Goal: Information Seeking & Learning: Learn about a topic

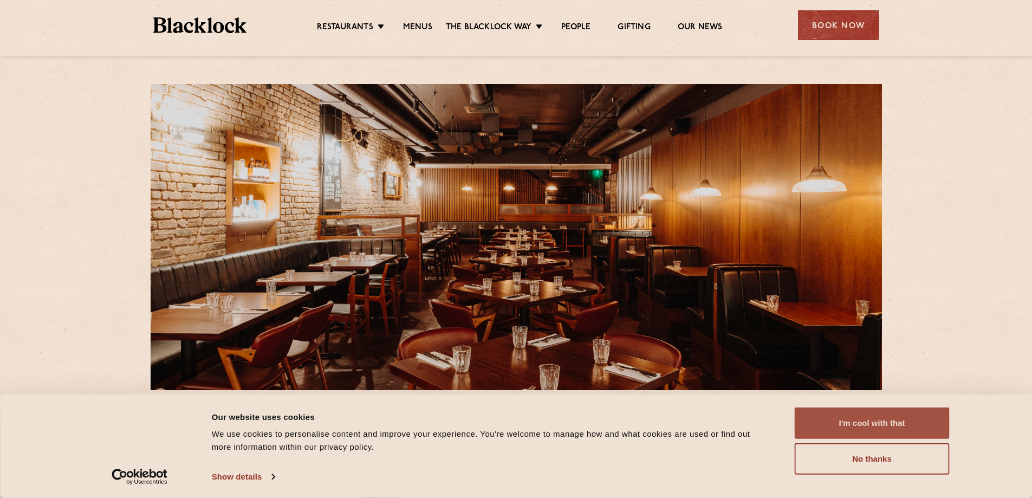
click at [848, 418] on button "I'm cool with that" at bounding box center [872, 423] width 155 height 31
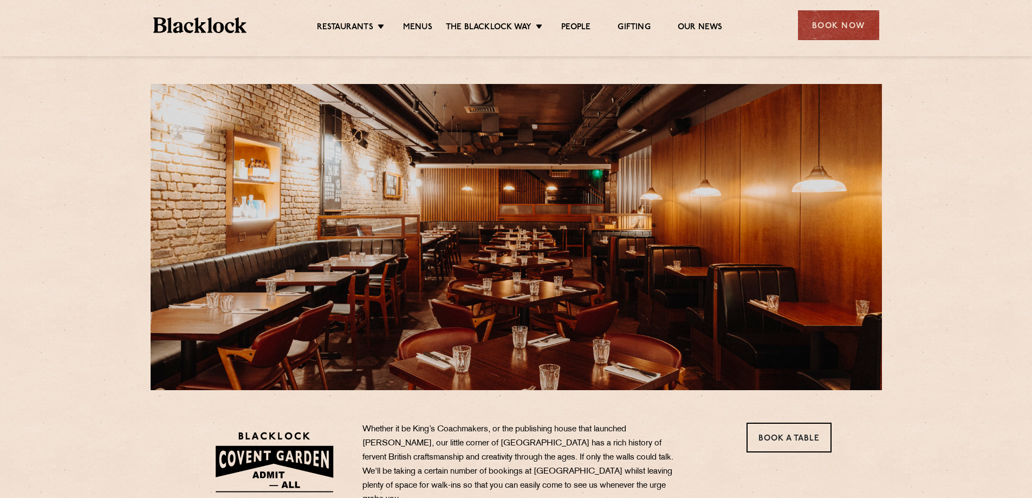
click at [416, 19] on ul "Restaurants [GEOGRAPHIC_DATA] [GEOGRAPHIC_DATA] [GEOGRAPHIC_DATA] [GEOGRAPHIC_D…" at bounding box center [520, 25] width 546 height 17
click at [410, 30] on link "Menus" at bounding box center [417, 28] width 29 height 12
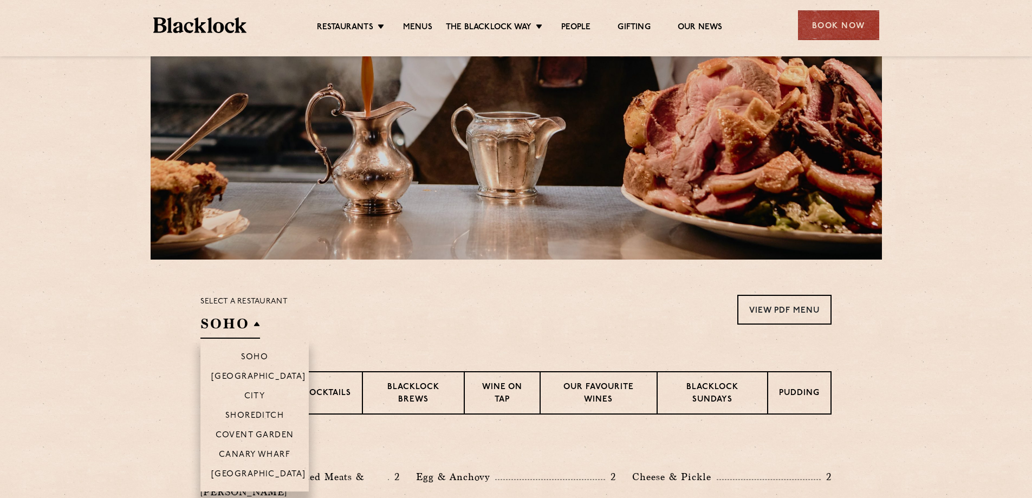
scroll to position [271, 0]
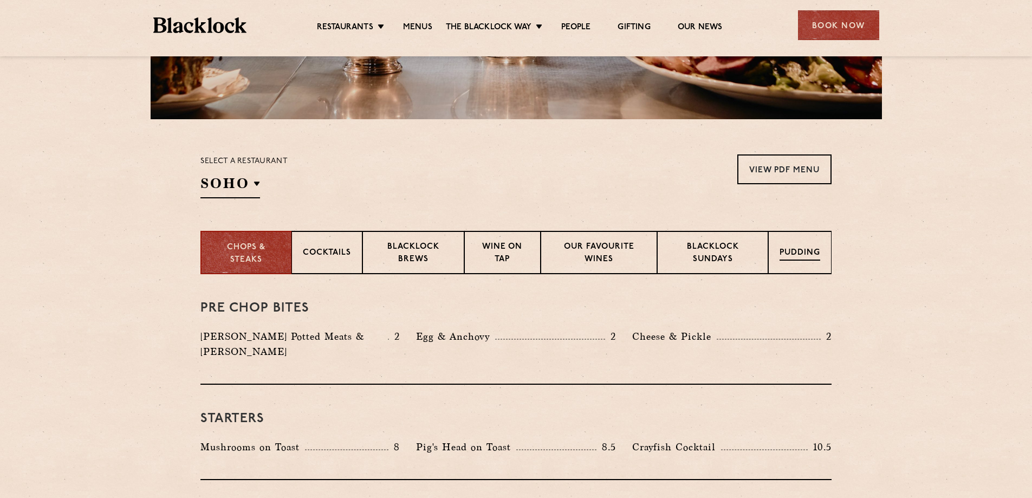
click at [790, 252] on p "Pudding" at bounding box center [800, 254] width 41 height 14
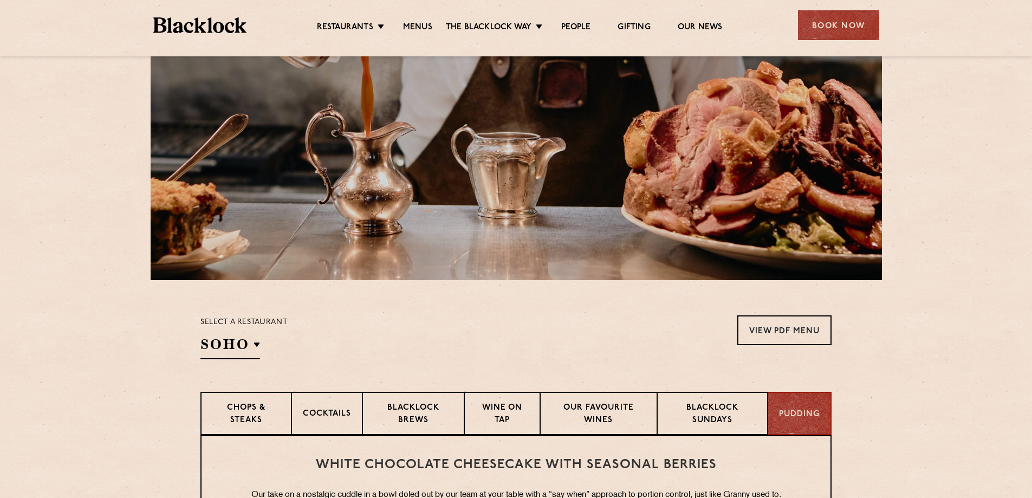
scroll to position [163, 0]
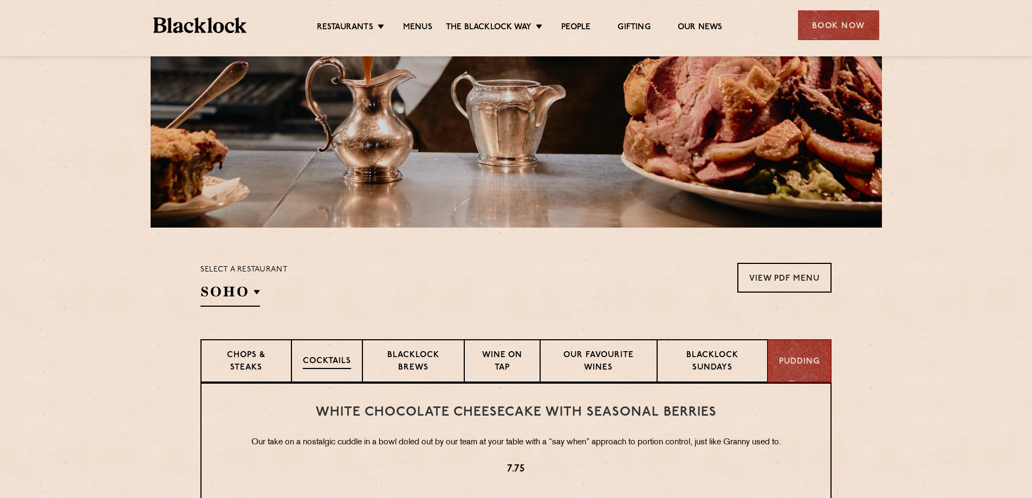
click at [320, 359] on p "Cocktails" at bounding box center [327, 363] width 48 height 14
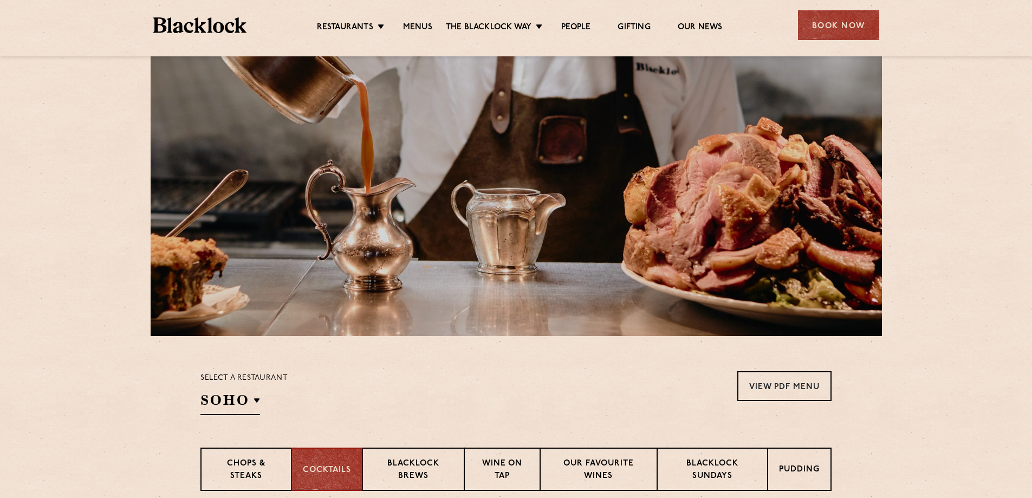
scroll to position [379, 0]
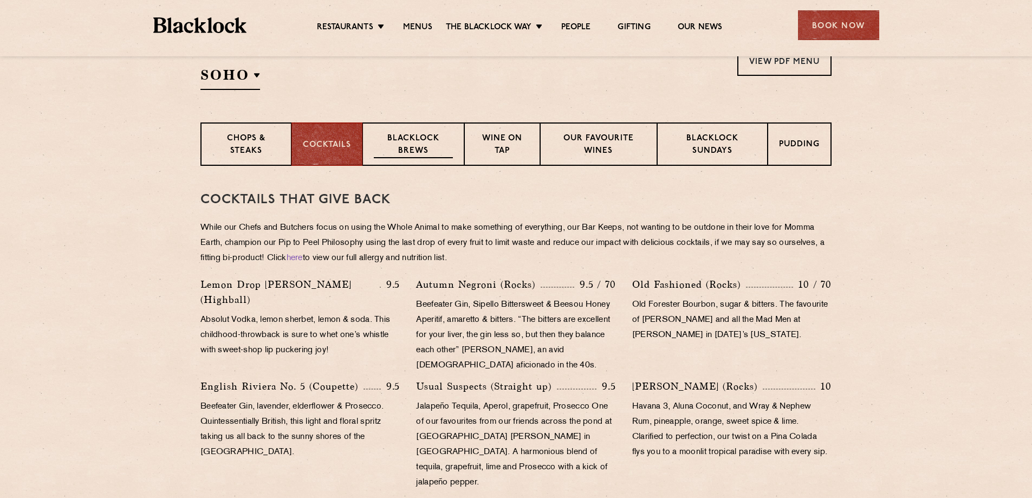
click at [387, 151] on p "Blacklock Brews" at bounding box center [413, 145] width 79 height 25
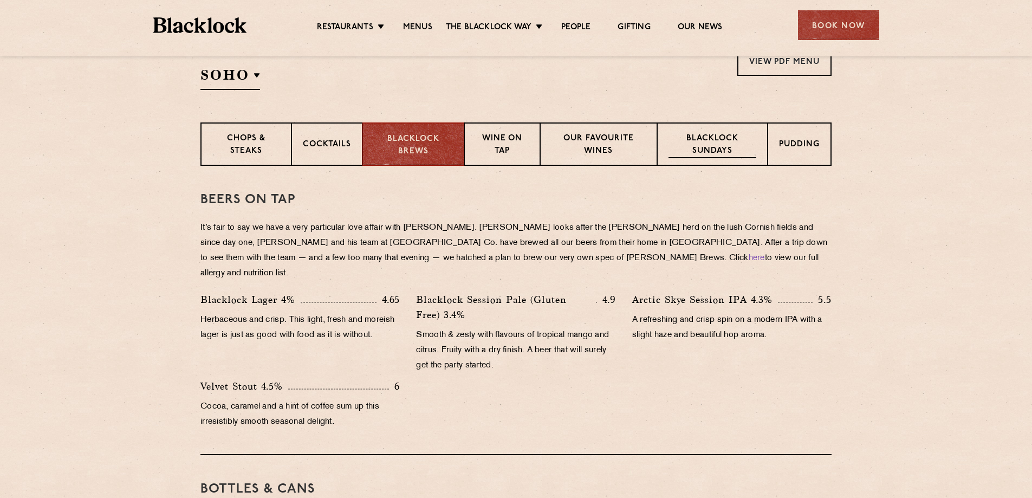
click at [731, 139] on p "Blacklock Sundays" at bounding box center [713, 145] width 88 height 25
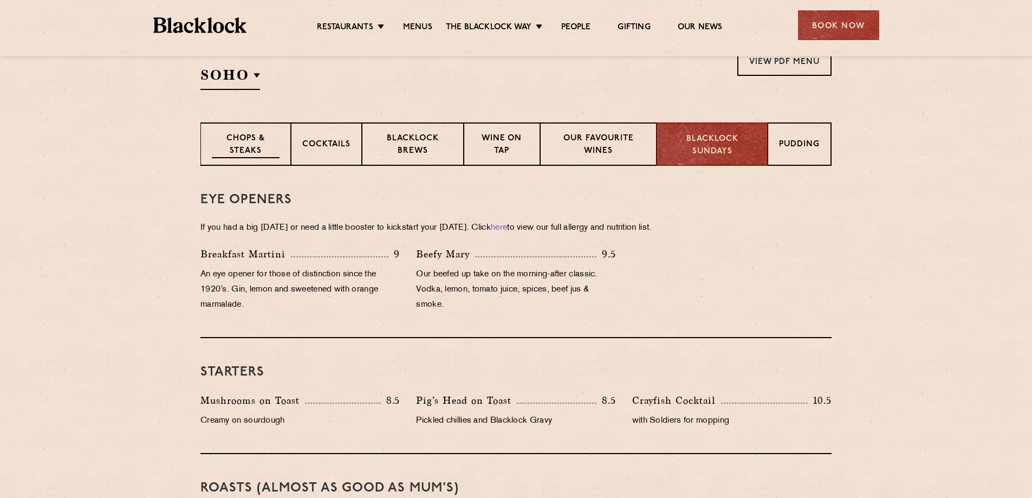
click at [242, 154] on p "Chops & Steaks" at bounding box center [246, 145] width 68 height 25
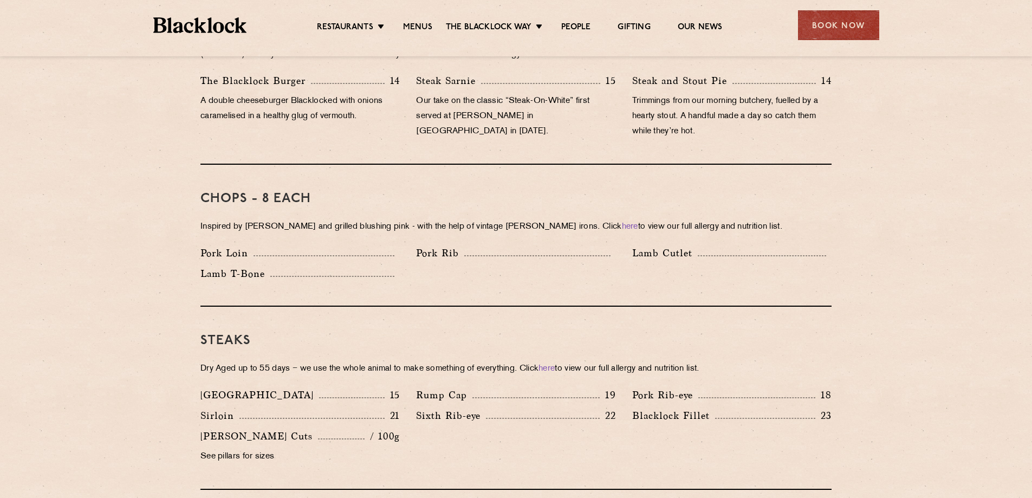
scroll to position [325, 0]
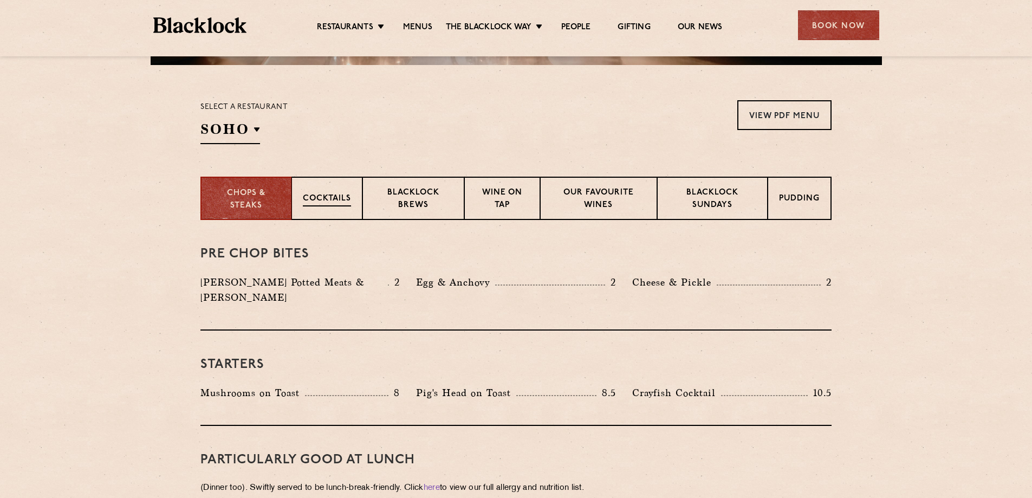
click at [316, 210] on div "Cocktails" at bounding box center [327, 198] width 71 height 43
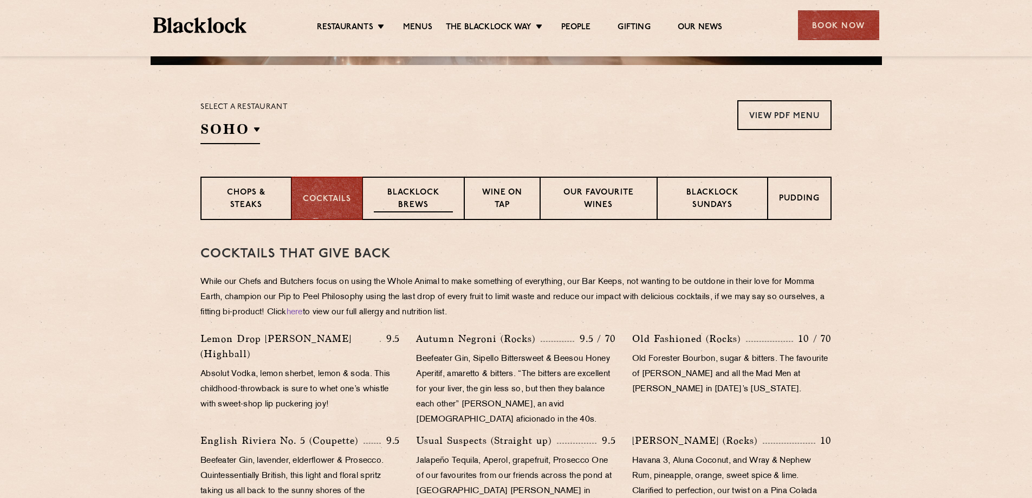
click at [409, 190] on p "Blacklock Brews" at bounding box center [413, 199] width 79 height 25
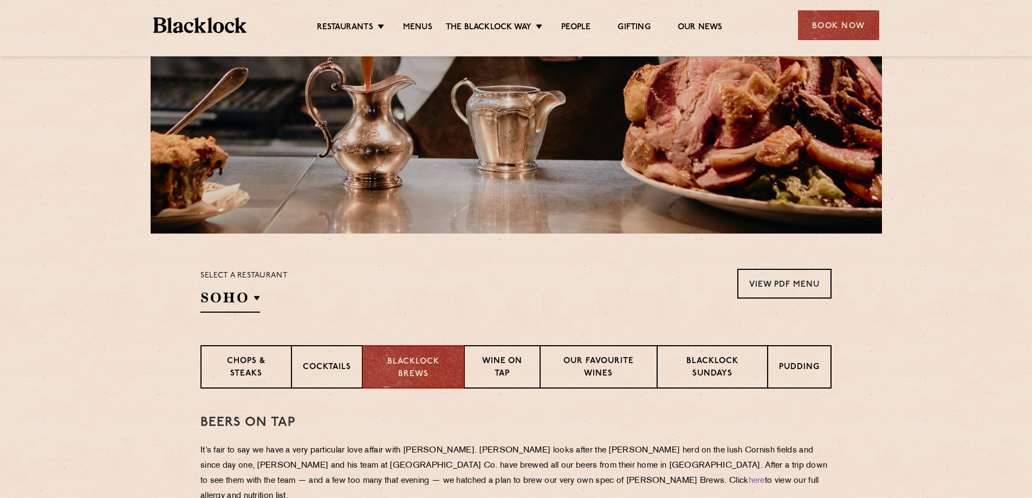
scroll to position [0, 0]
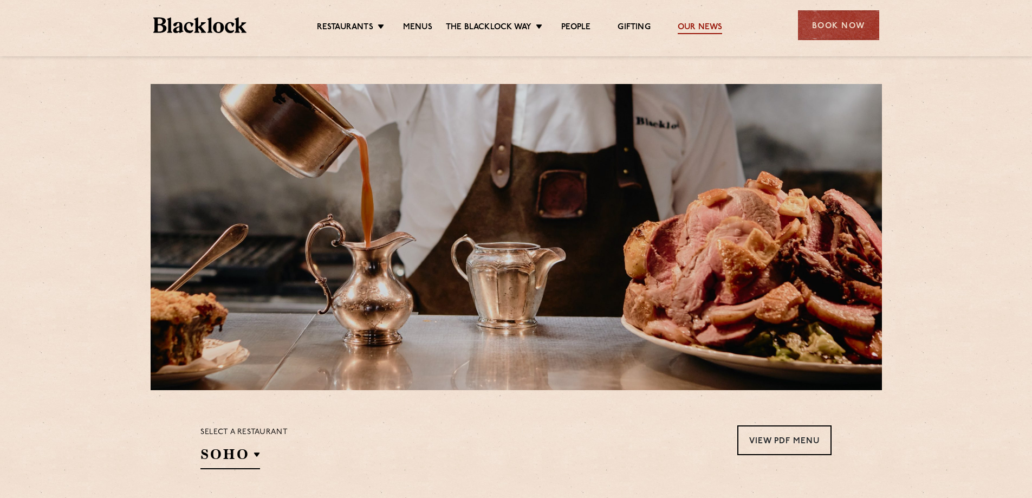
click at [683, 31] on link "Our News" at bounding box center [700, 28] width 45 height 12
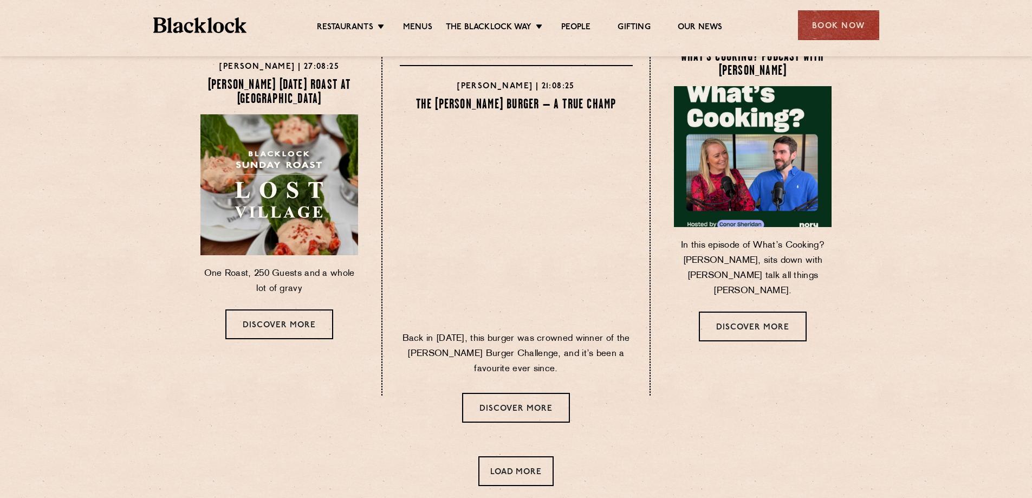
scroll to position [667, 0]
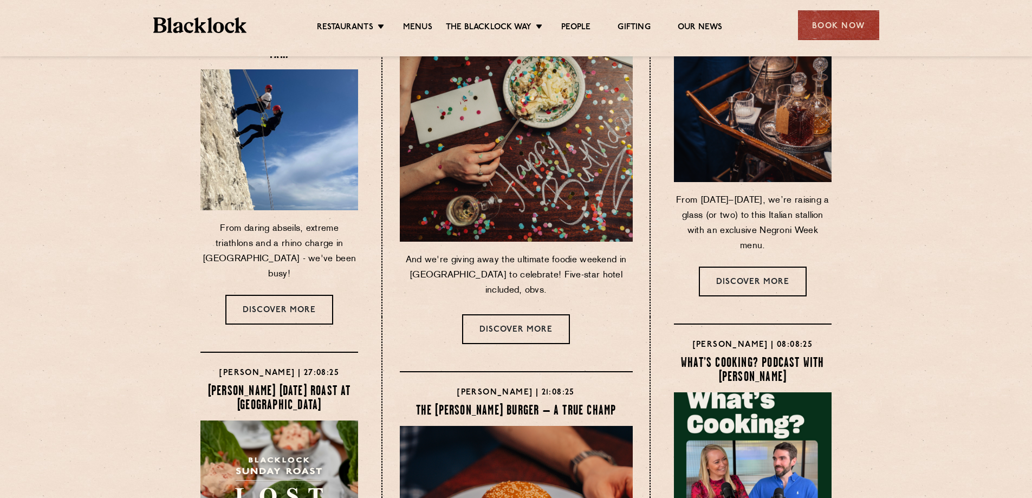
scroll to position [0, 0]
